Goal: Manage account settings

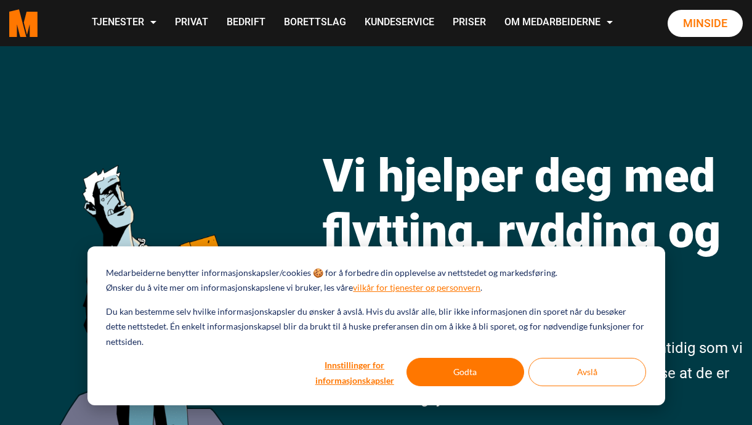
click at [700, 37] on link "Minside" at bounding box center [705, 23] width 75 height 27
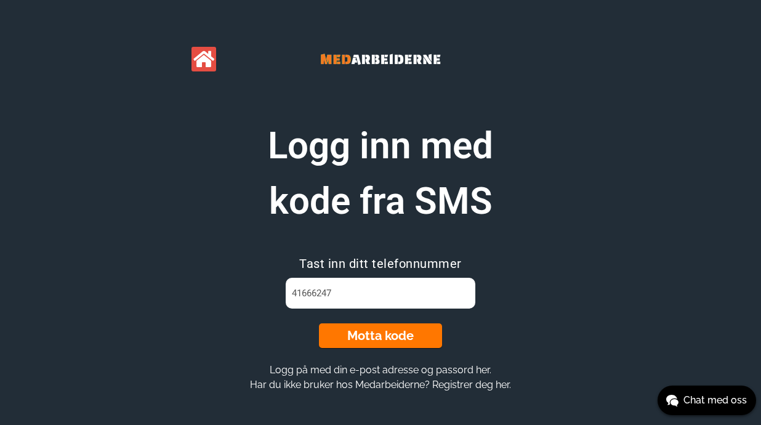
type input "41666247"
click at [377, 336] on button "Motta kode" at bounding box center [380, 335] width 123 height 25
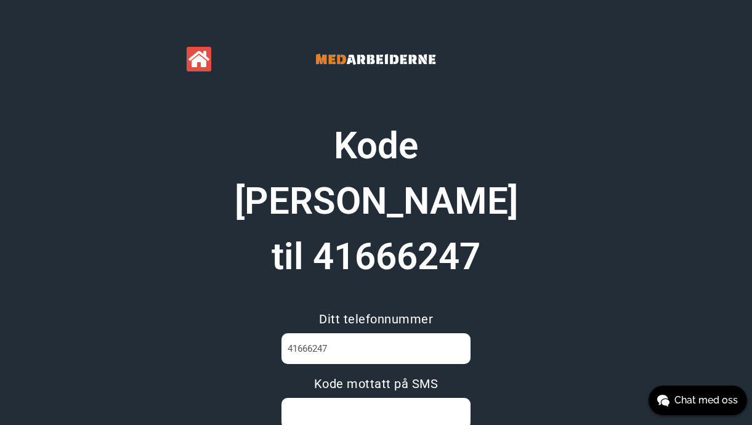
click at [309, 398] on input at bounding box center [375, 413] width 189 height 31
type input "HEXJD8NO"
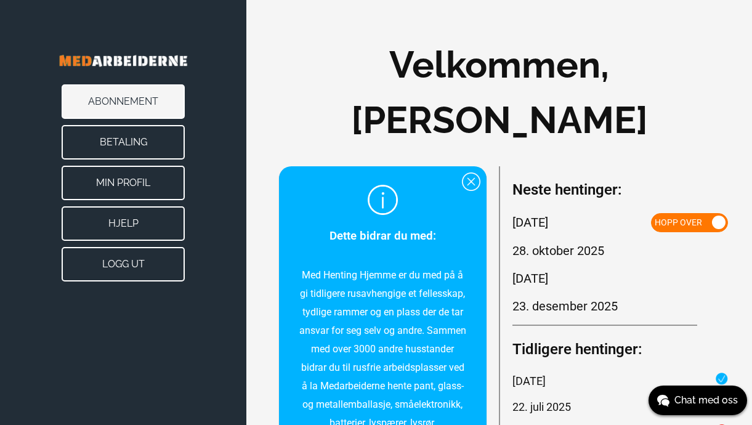
click at [113, 148] on button "Betaling" at bounding box center [123, 142] width 123 height 34
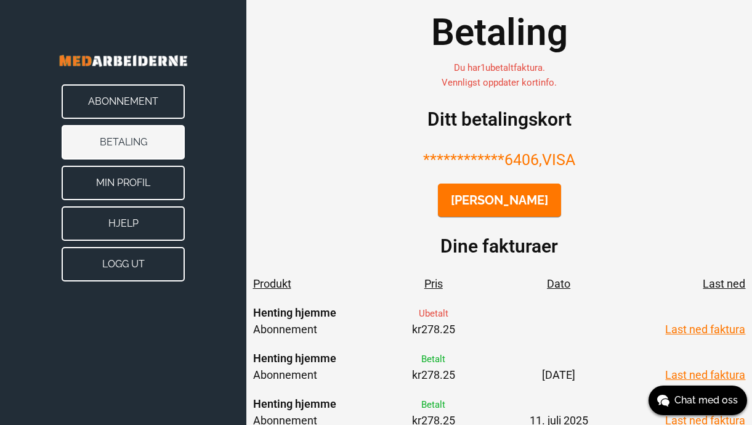
scroll to position [32, 0]
click at [488, 201] on button "[PERSON_NAME]" at bounding box center [499, 200] width 123 height 33
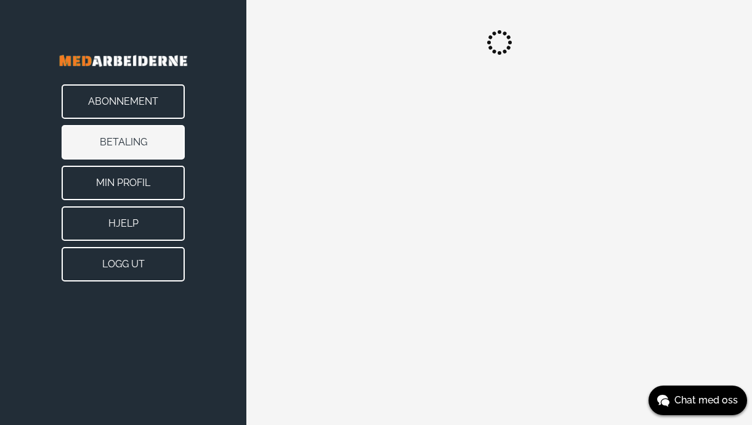
scroll to position [0, 0]
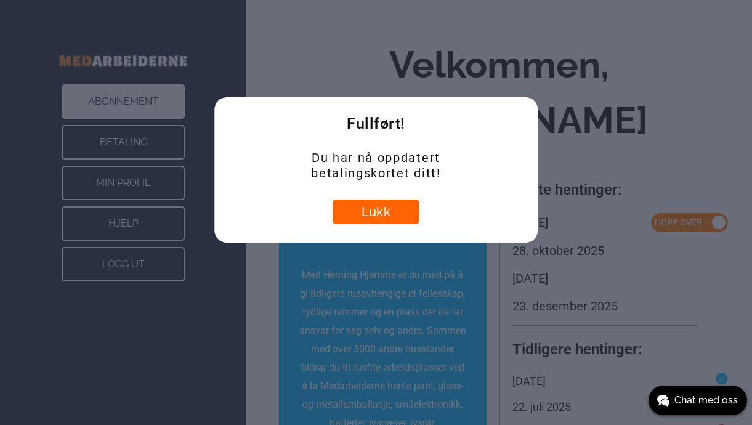
click at [376, 210] on button "Lukk" at bounding box center [376, 212] width 86 height 25
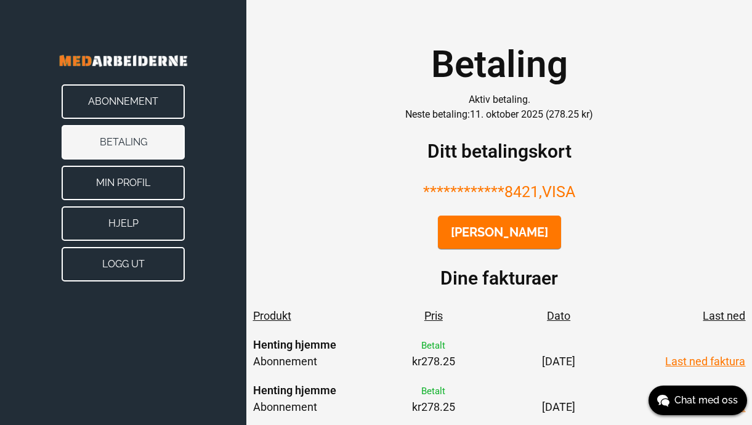
click at [116, 180] on button "Min Profil" at bounding box center [123, 183] width 123 height 34
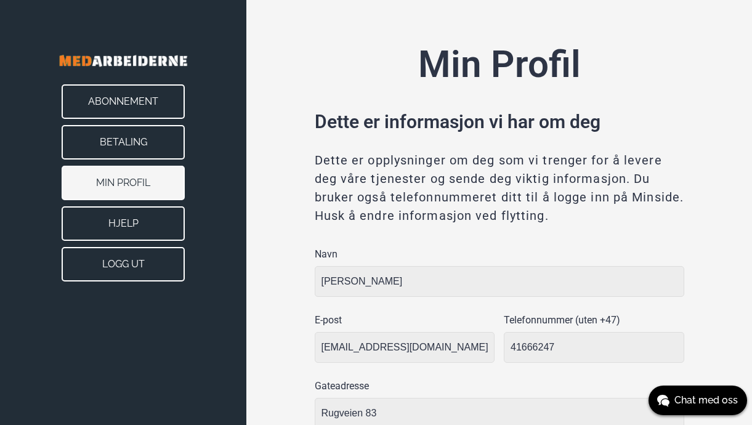
type input "Oslo"
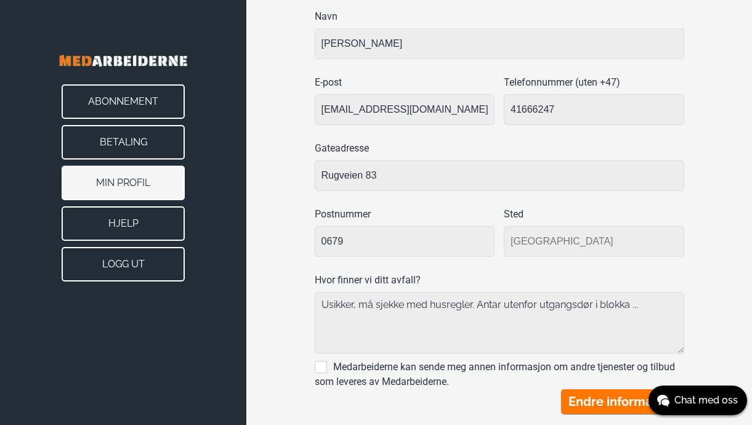
scroll to position [237, 0]
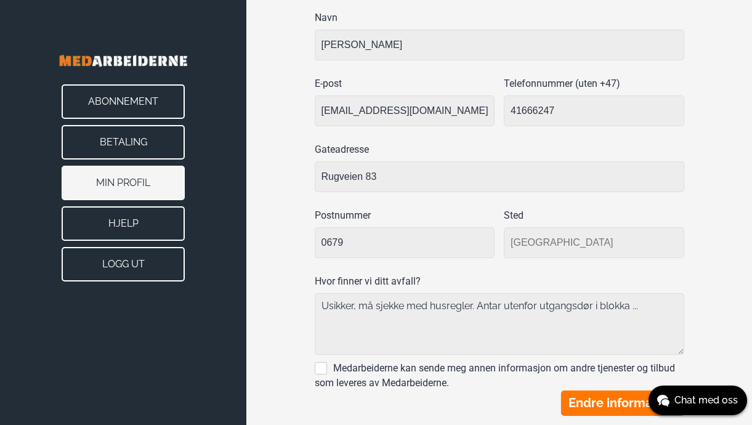
click at [118, 97] on button "Abonnement" at bounding box center [123, 101] width 123 height 34
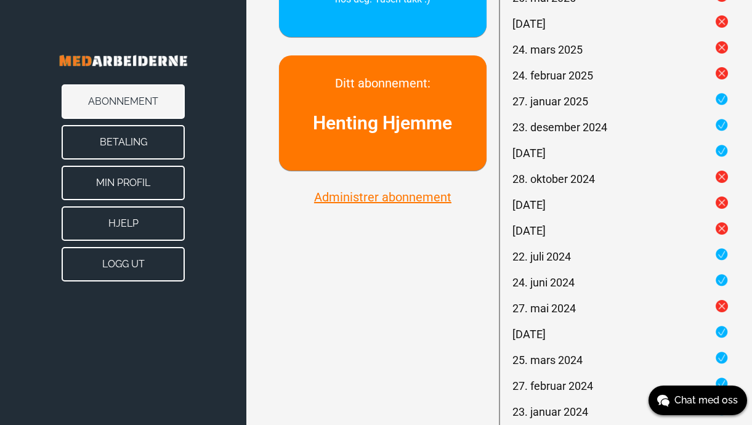
scroll to position [458, 0]
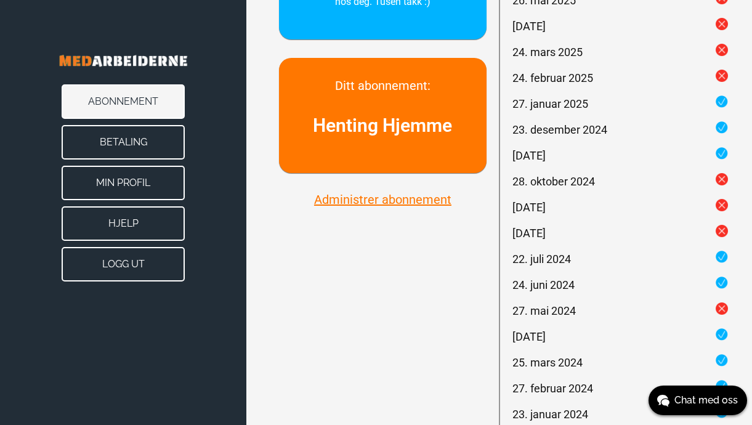
click at [120, 260] on button "Logg ut" at bounding box center [123, 264] width 123 height 34
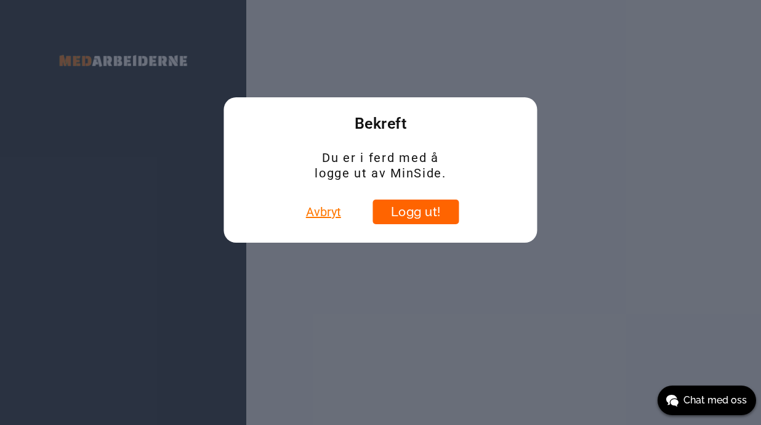
click at [410, 211] on button "Logg ut!" at bounding box center [416, 212] width 86 height 25
